Goal: Use online tool/utility: Utilize a website feature to perform a specific function

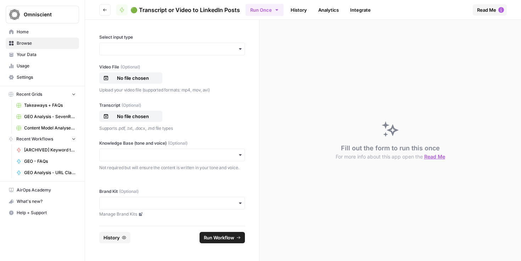
click at [173, 53] on div "button" at bounding box center [172, 49] width 146 height 13
click at [149, 81] on div "Transcript" at bounding box center [172, 81] width 145 height 13
click at [124, 75] on p "No file chosen" at bounding box center [132, 77] width 45 height 7
click at [126, 116] on p "No file chosen" at bounding box center [132, 116] width 45 height 7
click at [235, 161] on div "button" at bounding box center [172, 154] width 146 height 13
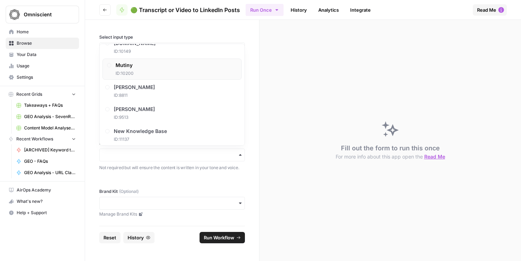
scroll to position [422, 0]
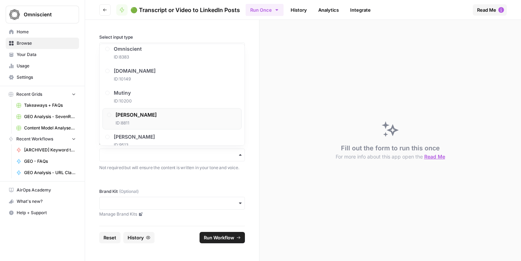
click at [129, 121] on span "ID: 8811" at bounding box center [135, 123] width 41 height 6
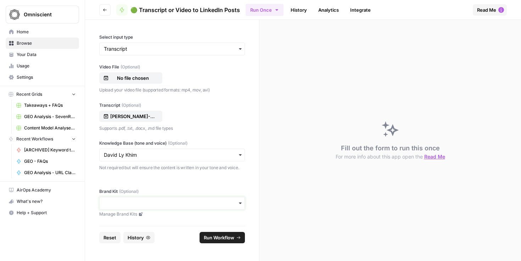
click at [193, 201] on input "Brand Kit (Optional)" at bounding box center [172, 202] width 136 height 7
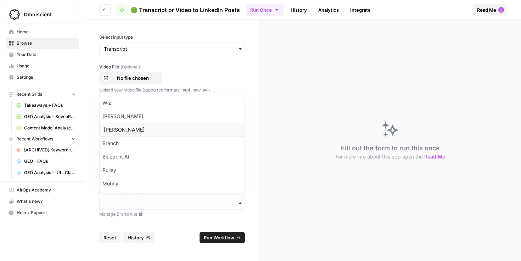
scroll to position [186, 0]
click at [181, 131] on div "[PERSON_NAME]" at bounding box center [172, 131] width 145 height 13
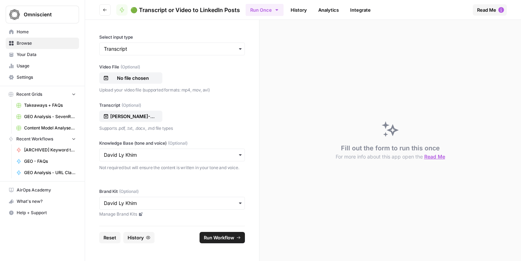
click at [218, 239] on span "Run Workflow" at bounding box center [219, 237] width 30 height 7
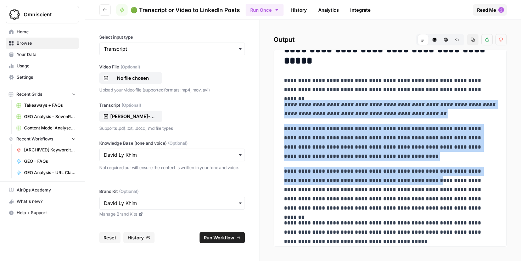
scroll to position [98, 0]
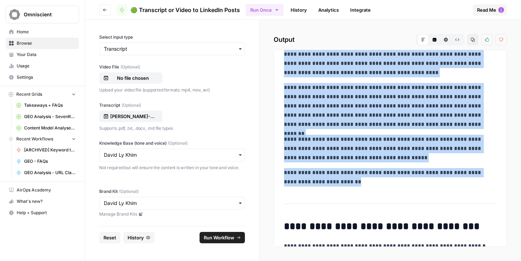
drag, startPoint x: 284, startPoint y: 101, endPoint x: 356, endPoint y: 185, distance: 110.0
copy div "**********"
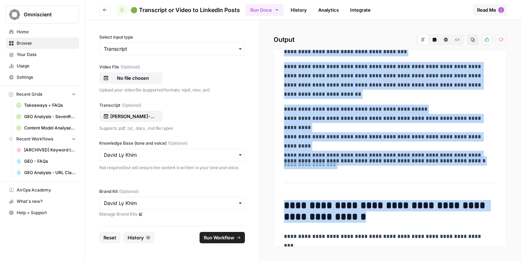
scroll to position [370, 0]
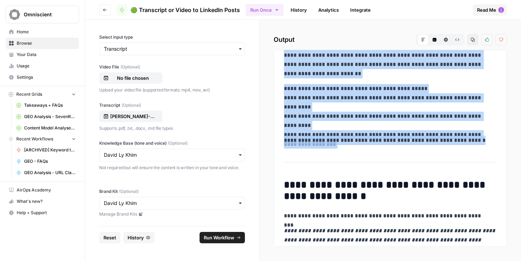
drag, startPoint x: 282, startPoint y: 101, endPoint x: 463, endPoint y: 142, distance: 185.9
copy div "**********"
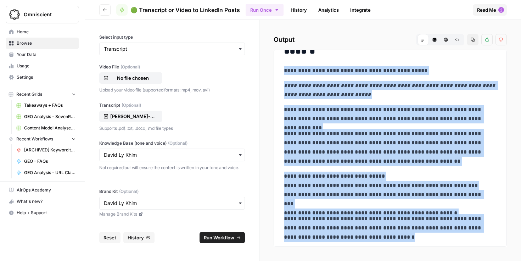
scroll to position [1046, 0]
drag, startPoint x: 283, startPoint y: 113, endPoint x: 391, endPoint y: 231, distance: 159.7
copy div "**********"
